Goal: Task Accomplishment & Management: Use online tool/utility

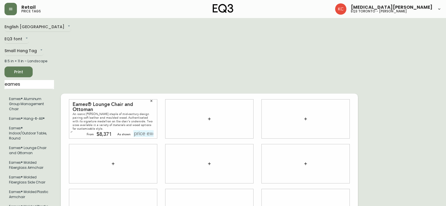
click at [151, 99] on icon "button" at bounding box center [151, 100] width 3 height 3
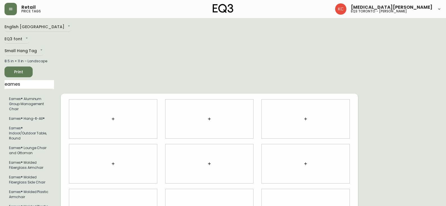
click at [112, 117] on icon "button" at bounding box center [113, 119] width 5 height 5
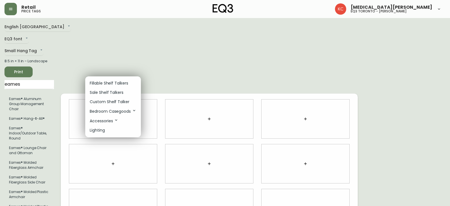
click at [116, 102] on p "Custom Shelf Talker" at bounding box center [110, 102] width 40 height 6
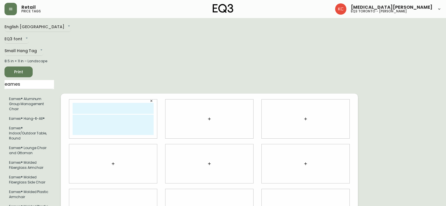
click at [111, 104] on input "text" at bounding box center [113, 108] width 81 height 11
type input "[PERSON_NAME]"
click at [89, 115] on textarea at bounding box center [113, 125] width 81 height 20
type textarea "[EMAIL_ADDRESS][DOMAIN_NAME]"
click at [183, 114] on div at bounding box center [210, 118] width 88 height 39
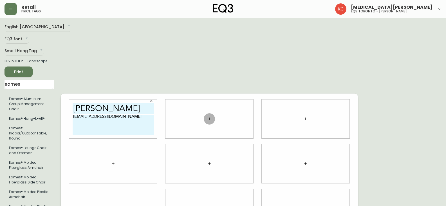
click at [208, 117] on icon "button" at bounding box center [209, 119] width 5 height 5
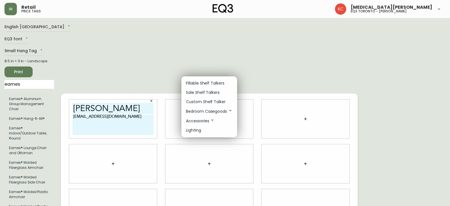
click at [206, 102] on p "Custom Shelf Talker" at bounding box center [206, 102] width 40 height 6
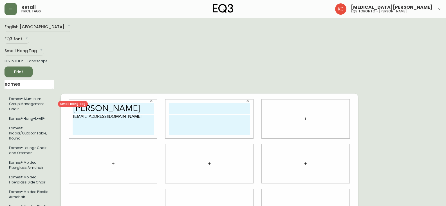
drag, startPoint x: 129, startPoint y: 107, endPoint x: 26, endPoint y: 96, distance: 104.0
click at [26, 96] on div "English Canada en_CA EQ3 font EQ3 Small Hang Tag small 8.5 in × 11 in – Landsca…" at bounding box center [223, 209] width 437 height 372
click at [202, 104] on input "text" at bounding box center [209, 108] width 81 height 11
paste input "[PERSON_NAME]"
type input "[PERSON_NAME]"
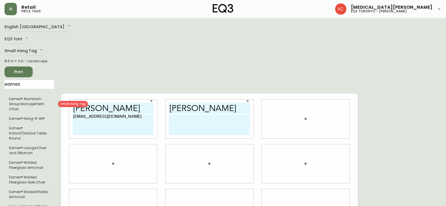
drag, startPoint x: 107, startPoint y: 117, endPoint x: 16, endPoint y: 105, distance: 91.5
click at [16, 105] on div "English Canada en_CA EQ3 font EQ3 Small Hang Tag small 8.5 in × 11 in – Landsca…" at bounding box center [223, 209] width 437 height 372
click at [176, 118] on textarea at bounding box center [209, 125] width 81 height 20
paste textarea "[EMAIL_ADDRESS][DOMAIN_NAME]"
type textarea "[EMAIL_ADDRESS][DOMAIN_NAME]"
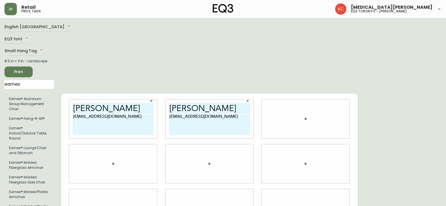
click at [292, 113] on div at bounding box center [306, 118] width 88 height 39
click at [305, 117] on icon "button" at bounding box center [306, 119] width 5 height 5
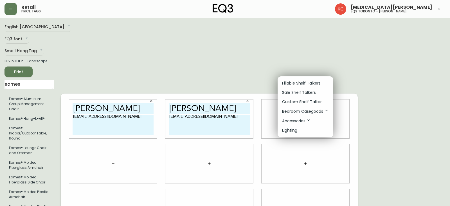
click at [296, 103] on p "Custom Shelf Talker" at bounding box center [302, 102] width 40 height 6
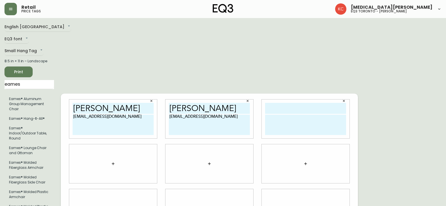
click at [281, 119] on textarea at bounding box center [305, 125] width 81 height 20
paste textarea "[EMAIL_ADDRESS][DOMAIN_NAME]"
type textarea "[EMAIL_ADDRESS][DOMAIN_NAME]"
click at [131, 161] on div at bounding box center [113, 163] width 88 height 39
click at [108, 159] on button "button" at bounding box center [113, 163] width 11 height 11
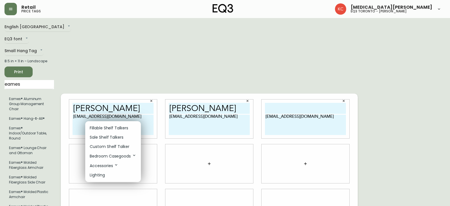
click at [107, 149] on p "Custom Shelf Talker" at bounding box center [110, 147] width 40 height 6
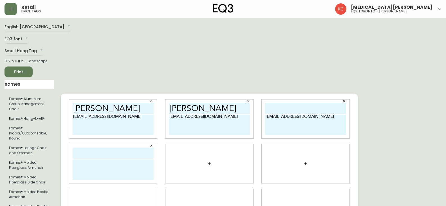
click at [105, 162] on textarea at bounding box center [113, 169] width 81 height 20
paste textarea "[EMAIL_ADDRESS][DOMAIN_NAME]"
type textarea "[EMAIL_ADDRESS][DOMAIN_NAME]"
drag, startPoint x: 193, startPoint y: 161, endPoint x: 201, endPoint y: 160, distance: 8.0
click at [194, 161] on div at bounding box center [210, 163] width 88 height 39
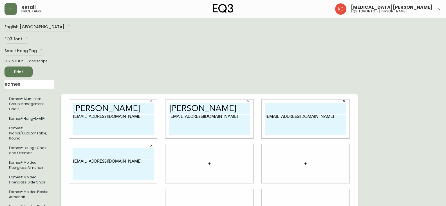
click at [213, 159] on button "button" at bounding box center [209, 163] width 11 height 11
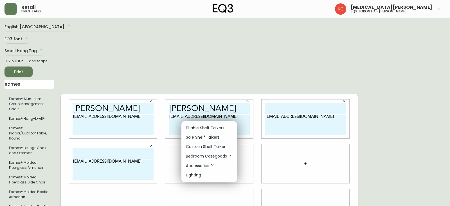
click at [198, 147] on p "Custom Shelf Talker" at bounding box center [206, 147] width 40 height 6
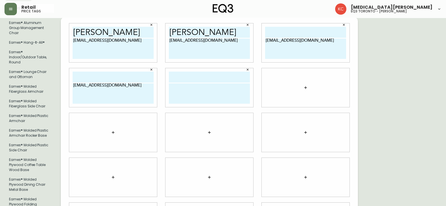
scroll to position [84, 0]
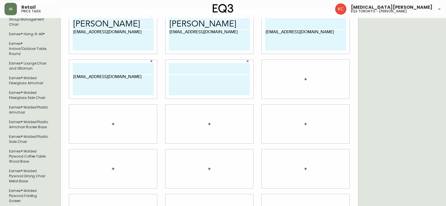
click at [182, 86] on textarea at bounding box center [209, 85] width 81 height 20
paste textarea "[EMAIL_ADDRESS][DOMAIN_NAME]"
type textarea "[EMAIL_ADDRESS][DOMAIN_NAME]"
click at [306, 76] on button "button" at bounding box center [305, 78] width 11 height 11
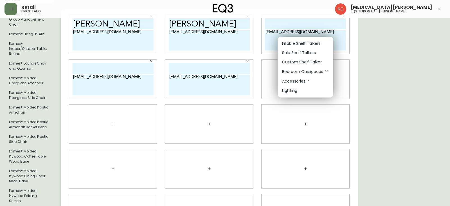
click at [295, 64] on p "Custom Shelf Talker" at bounding box center [302, 62] width 40 height 6
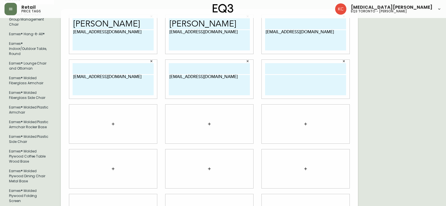
click at [286, 76] on textarea at bounding box center [305, 85] width 81 height 20
paste textarea "[EMAIL_ADDRESS][DOMAIN_NAME]"
type textarea "[EMAIL_ADDRESS][DOMAIN_NAME]"
click at [111, 121] on button "button" at bounding box center [113, 123] width 11 height 11
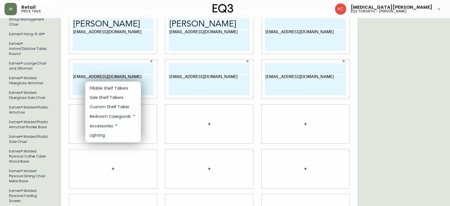
click at [109, 108] on p "Custom Shelf Talker" at bounding box center [110, 107] width 40 height 6
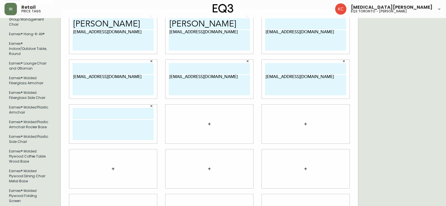
click at [82, 120] on textarea at bounding box center [113, 130] width 81 height 20
paste textarea "[EMAIL_ADDRESS][DOMAIN_NAME]"
type textarea "[EMAIL_ADDRESS][DOMAIN_NAME]"
click at [211, 122] on icon "button" at bounding box center [209, 124] width 5 height 5
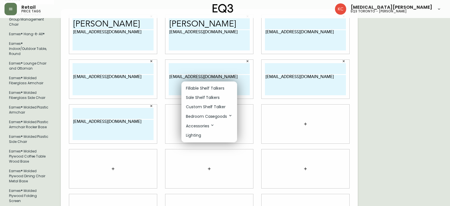
click at [204, 106] on p "Custom Shelf Talker" at bounding box center [206, 107] width 40 height 6
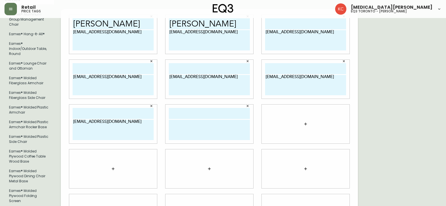
click at [187, 122] on textarea at bounding box center [209, 130] width 81 height 20
paste textarea "[EMAIL_ADDRESS][DOMAIN_NAME]"
type textarea "[EMAIL_ADDRESS][DOMAIN_NAME]"
click at [305, 122] on icon "button" at bounding box center [306, 124] width 5 height 5
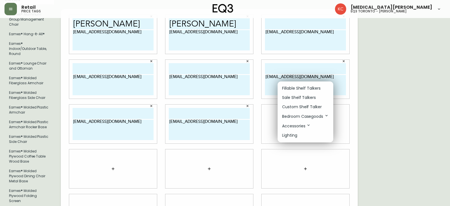
click at [298, 108] on p "Custom Shelf Talker" at bounding box center [302, 107] width 40 height 6
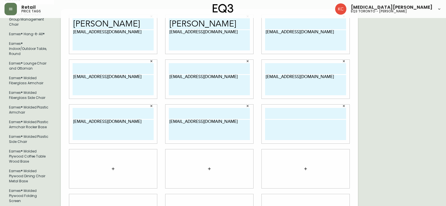
click at [282, 125] on textarea at bounding box center [305, 130] width 81 height 20
paste textarea "[EMAIL_ADDRESS][DOMAIN_NAME]"
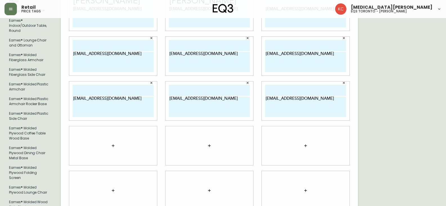
scroll to position [141, 0]
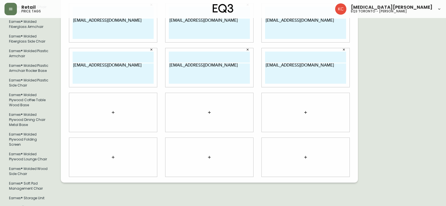
type textarea "[EMAIL_ADDRESS][DOMAIN_NAME]"
click at [114, 110] on icon "button" at bounding box center [113, 112] width 5 height 5
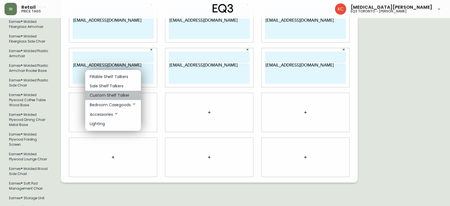
click at [107, 98] on li "Custom Shelf Talker" at bounding box center [113, 95] width 56 height 9
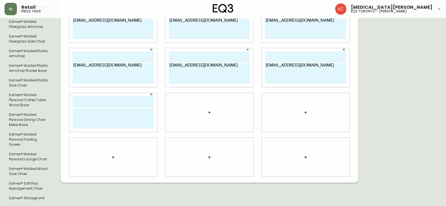
click at [100, 110] on textarea at bounding box center [113, 118] width 81 height 20
paste textarea "[EMAIL_ADDRESS][DOMAIN_NAME]"
type textarea "[EMAIL_ADDRESS][DOMAIN_NAME]"
click at [210, 111] on icon "button" at bounding box center [209, 112] width 3 height 3
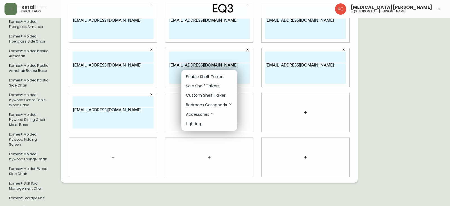
click at [219, 97] on p "Custom Shelf Talker" at bounding box center [206, 95] width 40 height 6
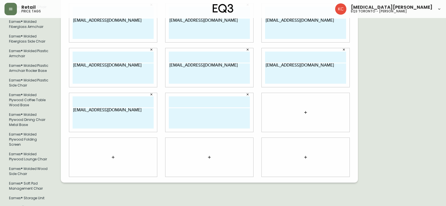
click at [199, 116] on textarea at bounding box center [209, 118] width 81 height 20
paste textarea "[EMAIL_ADDRESS][DOMAIN_NAME]"
type textarea "[EMAIL_ADDRESS][DOMAIN_NAME]"
click at [308, 107] on button "button" at bounding box center [305, 112] width 11 height 11
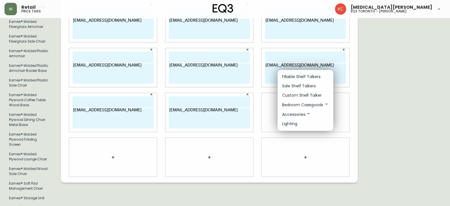
click at [302, 97] on p "Custom Shelf Talker" at bounding box center [302, 95] width 40 height 6
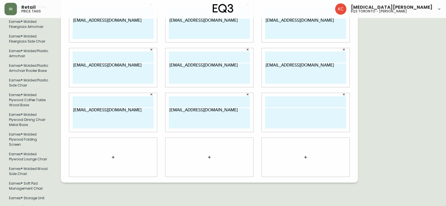
click at [288, 110] on textarea at bounding box center [305, 118] width 81 height 20
paste textarea "[EMAIL_ADDRESS][DOMAIN_NAME]"
type textarea "[EMAIL_ADDRESS][DOMAIN_NAME]"
click at [117, 152] on button "button" at bounding box center [113, 156] width 11 height 11
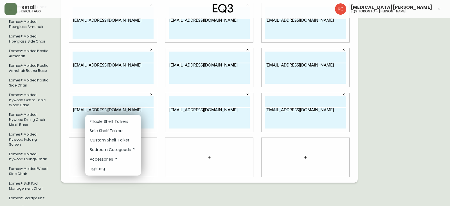
click at [109, 140] on p "Custom Shelf Talker" at bounding box center [110, 140] width 40 height 6
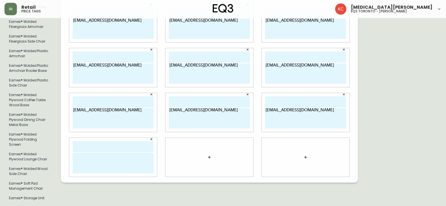
click at [135, 154] on textarea at bounding box center [113, 163] width 81 height 20
paste textarea "[EMAIL_ADDRESS][DOMAIN_NAME]"
type textarea "[EMAIL_ADDRESS][DOMAIN_NAME]"
click at [209, 155] on icon "button" at bounding box center [209, 157] width 5 height 5
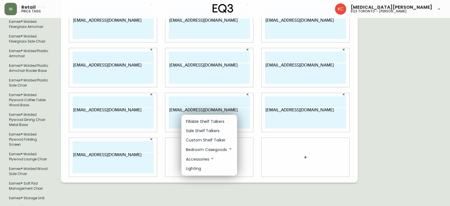
click at [208, 140] on p "Custom Shelf Talker" at bounding box center [206, 140] width 40 height 6
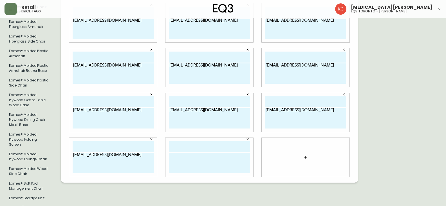
click at [181, 158] on textarea at bounding box center [209, 163] width 81 height 20
paste textarea "[EMAIL_ADDRESS][DOMAIN_NAME]"
type textarea "[EMAIL_ADDRESS][DOMAIN_NAME]"
click at [307, 155] on icon "button" at bounding box center [306, 157] width 5 height 5
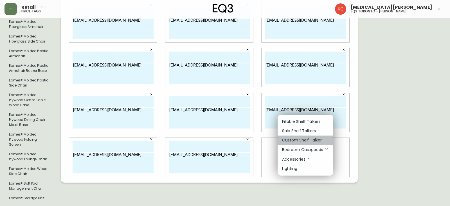
click at [295, 140] on p "Custom Shelf Talker" at bounding box center [302, 140] width 40 height 6
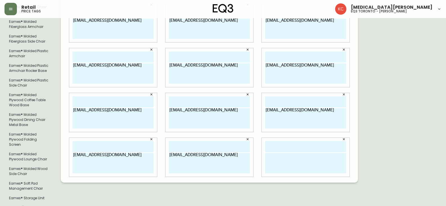
click at [272, 159] on textarea at bounding box center [305, 163] width 81 height 20
paste textarea "[EMAIL_ADDRESS][DOMAIN_NAME]"
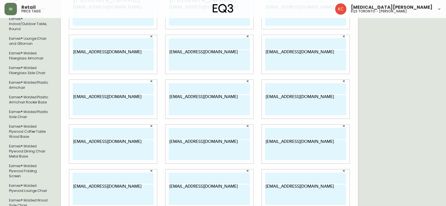
scroll to position [0, 0]
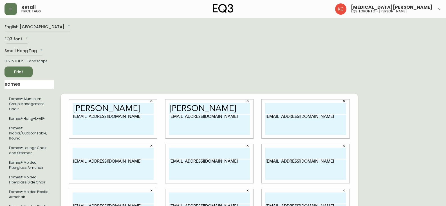
type textarea "[EMAIL_ADDRESS][DOMAIN_NAME]"
click at [110, 104] on input "[PERSON_NAME]" at bounding box center [113, 108] width 81 height 11
drag, startPoint x: 125, startPoint y: 104, endPoint x: 30, endPoint y: 103, distance: 95.2
click at [30, 103] on div "English Canada en_CA EQ3 font EQ3 Small Hang Tag small 8.5 in × 11 in – Landsca…" at bounding box center [223, 209] width 437 height 372
click at [266, 103] on input "text" at bounding box center [305, 108] width 81 height 11
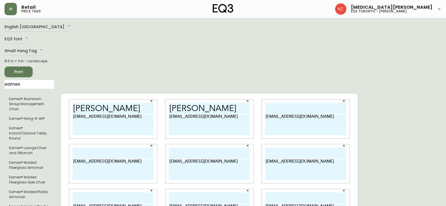
paste input "[PERSON_NAME]"
type input "[PERSON_NAME]"
drag, startPoint x: 129, startPoint y: 146, endPoint x: 191, endPoint y: 146, distance: 62.2
click at [129, 148] on input "text" at bounding box center [113, 153] width 81 height 11
paste input "[PERSON_NAME]"
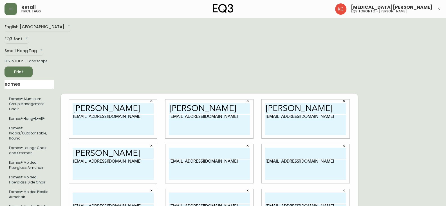
type input "[PERSON_NAME]"
click at [207, 148] on input "text" at bounding box center [209, 153] width 81 height 11
paste input "[PERSON_NAME]"
type input "[PERSON_NAME]"
click at [302, 149] on input "text" at bounding box center [305, 153] width 81 height 11
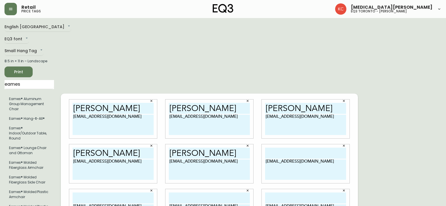
paste input "[PERSON_NAME]"
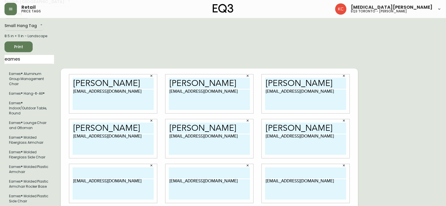
scroll to position [56, 0]
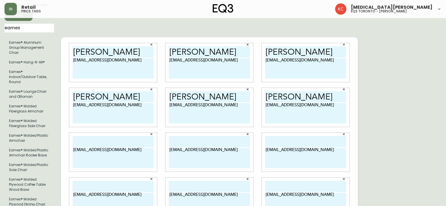
type input "[PERSON_NAME]"
click at [97, 136] on input "text" at bounding box center [113, 141] width 81 height 11
paste input "[PERSON_NAME]"
type input "[PERSON_NAME]"
click at [191, 136] on input "text" at bounding box center [209, 141] width 81 height 11
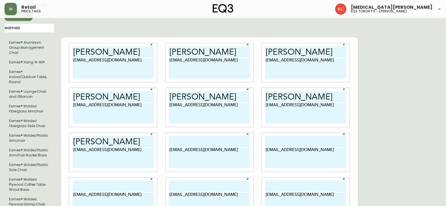
paste input "[PERSON_NAME]"
type input "[PERSON_NAME]"
click at [298, 137] on input "text" at bounding box center [305, 141] width 81 height 11
paste input "[PERSON_NAME]"
type input "[PERSON_NAME]"
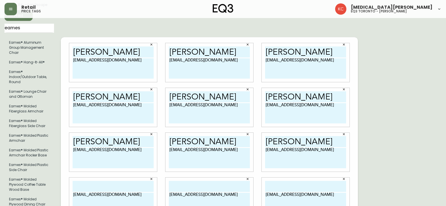
click at [121, 181] on input "text" at bounding box center [113, 186] width 81 height 11
paste input "[PERSON_NAME]"
type input "[PERSON_NAME]"
click at [177, 181] on input "text" at bounding box center [209, 186] width 81 height 11
paste input "[PERSON_NAME]"
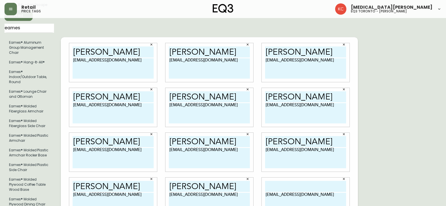
type input "[PERSON_NAME]"
click at [280, 181] on input "text" at bounding box center [305, 186] width 81 height 11
paste input "[PERSON_NAME]"
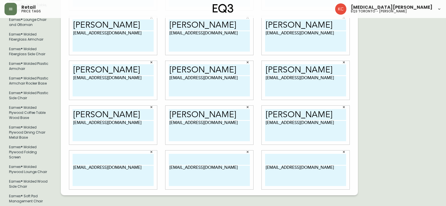
scroll to position [141, 0]
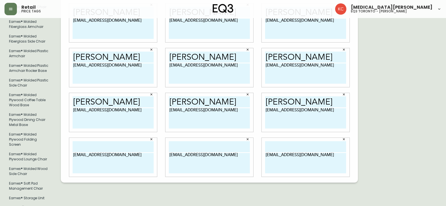
type input "[PERSON_NAME]"
click at [105, 141] on input "text" at bounding box center [113, 146] width 81 height 11
paste input "[PERSON_NAME]"
type input "[PERSON_NAME]"
click at [171, 141] on input "text" at bounding box center [209, 146] width 81 height 11
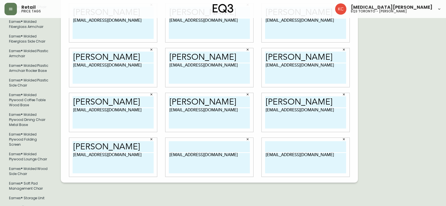
paste input "[PERSON_NAME]"
type input "[PERSON_NAME]"
click at [307, 142] on input "text" at bounding box center [305, 146] width 81 height 11
paste input "[PERSON_NAME]"
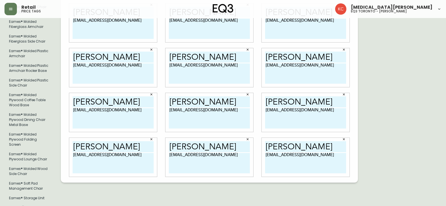
type input "[PERSON_NAME]"
click at [295, 160] on textarea "[EMAIL_ADDRESS][DOMAIN_NAME]" at bounding box center [305, 163] width 81 height 20
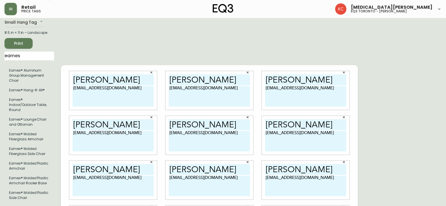
scroll to position [0, 0]
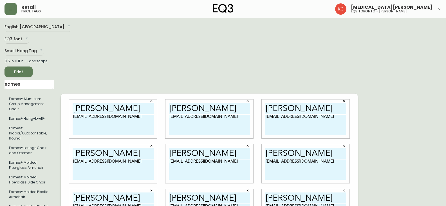
click at [17, 68] on button "Print" at bounding box center [19, 71] width 28 height 11
